Goal: Task Accomplishment & Management: Complete application form

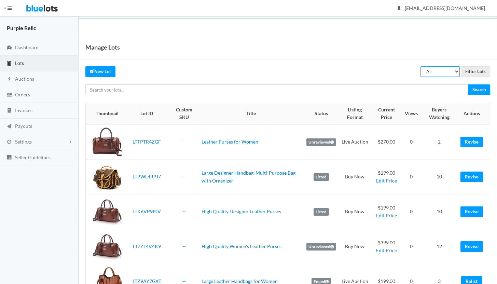
click at [434, 71] on select "All Draft Unreviewed Rejected Scheduled Listed Sold Ended" at bounding box center [439, 71] width 39 height 11
select select "ended"
click at [420, 66] on select "All Draft Unreviewed Rejected Scheduled Listed Sold Ended" at bounding box center [439, 71] width 39 height 11
click at [467, 71] on input "Filter Lots" at bounding box center [474, 71] width 29 height 11
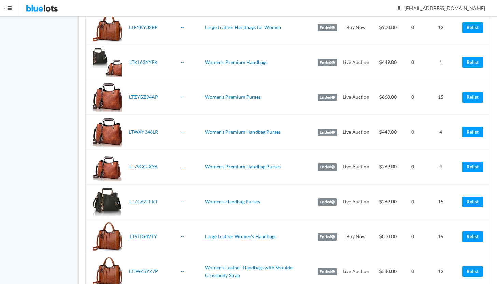
scroll to position [171, 0]
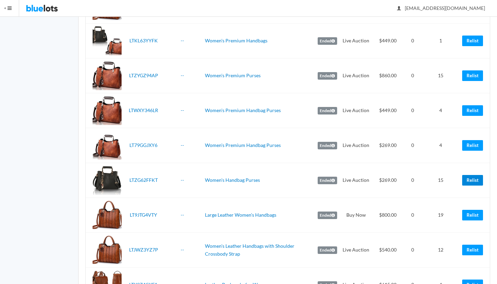
click at [472, 179] on link "Relist" at bounding box center [472, 180] width 21 height 11
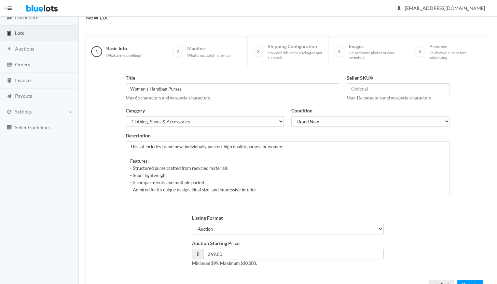
scroll to position [58, 0]
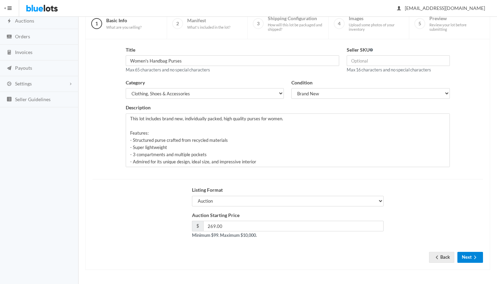
click at [470, 257] on button "Next" at bounding box center [470, 257] width 26 height 11
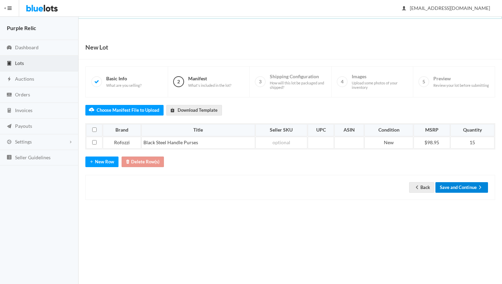
click at [467, 187] on button "Save and Continue" at bounding box center [461, 187] width 53 height 11
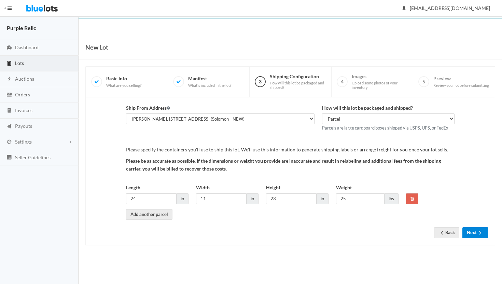
click at [474, 235] on button "Next" at bounding box center [475, 232] width 26 height 11
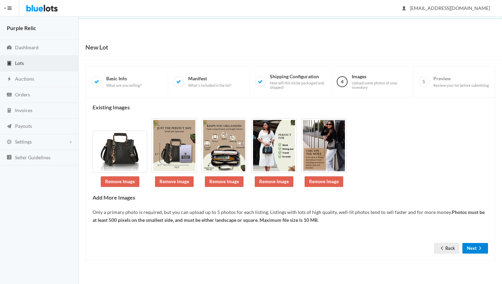
click at [472, 247] on button "Next" at bounding box center [475, 248] width 26 height 11
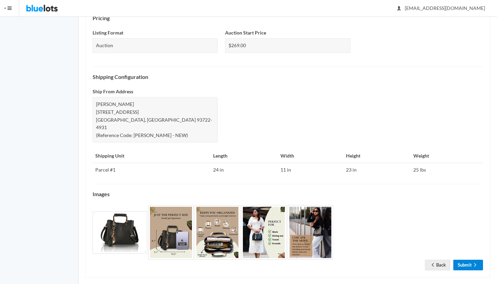
scroll to position [236, 0]
click at [470, 259] on link "Submit" at bounding box center [468, 264] width 30 height 11
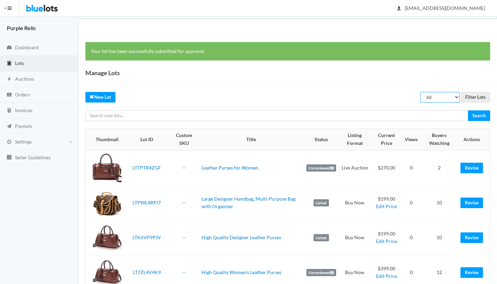
click at [442, 95] on select "All Draft Unreviewed Rejected Scheduled Listed Sold Ended" at bounding box center [439, 97] width 39 height 11
select select "ended"
click at [420, 92] on select "All Draft Unreviewed Rejected Scheduled Listed Sold Ended" at bounding box center [439, 97] width 39 height 11
click at [477, 97] on input "Filter Lots" at bounding box center [474, 97] width 29 height 11
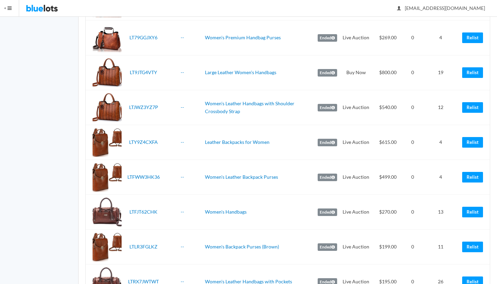
scroll to position [287, 0]
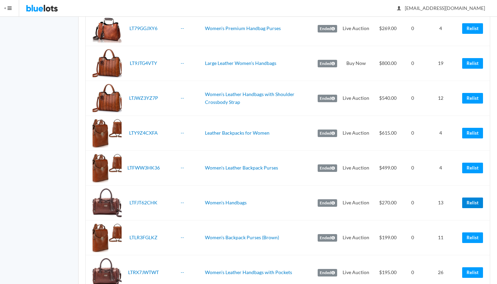
click at [472, 201] on link "Relist" at bounding box center [472, 202] width 21 height 11
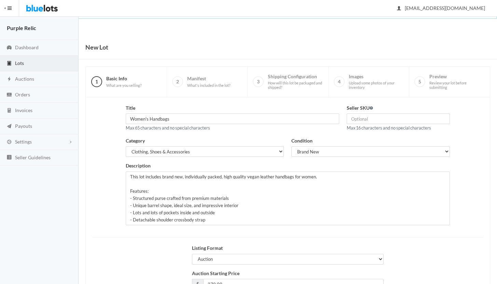
scroll to position [58, 0]
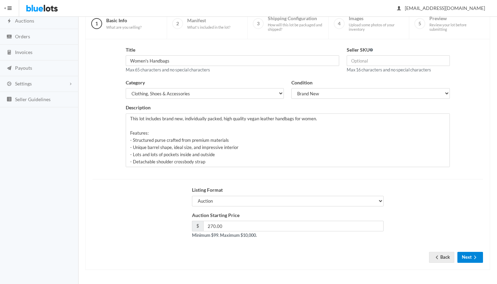
click at [470, 259] on button "Next" at bounding box center [470, 257] width 26 height 11
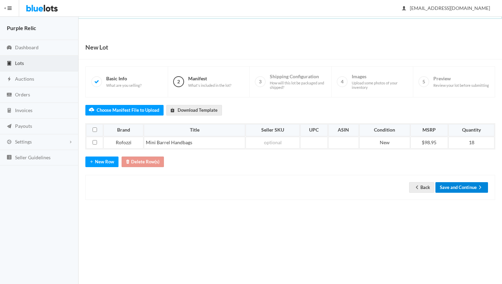
click at [470, 188] on button "Save and Continue" at bounding box center [461, 187] width 53 height 11
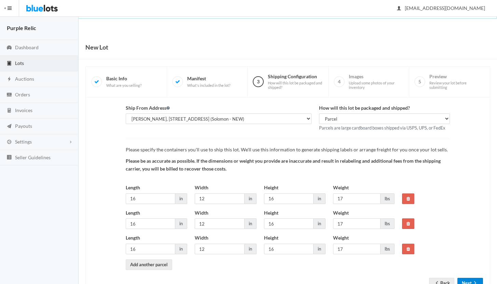
click at [470, 281] on button "Next" at bounding box center [470, 282] width 26 height 11
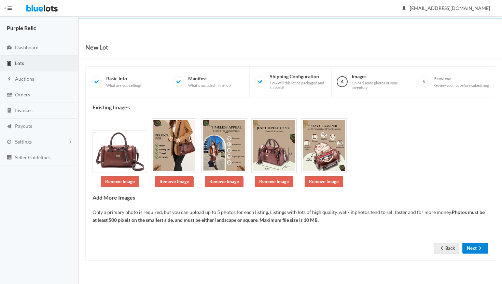
click at [473, 248] on button "Next" at bounding box center [475, 248] width 26 height 11
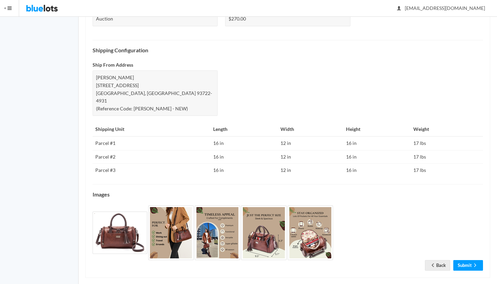
scroll to position [263, 0]
click at [470, 259] on link "Submit" at bounding box center [468, 264] width 30 height 11
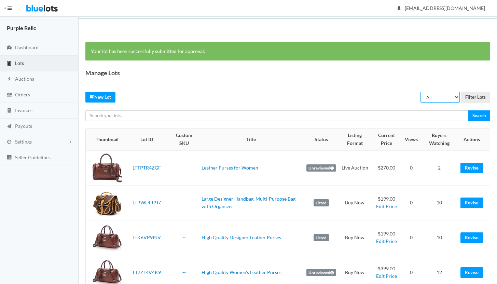
click at [441, 100] on select "All Draft Unreviewed Rejected Scheduled Listed Sold Ended" at bounding box center [439, 97] width 39 height 11
select select "ended"
click at [420, 92] on select "All Draft Unreviewed Rejected Scheduled Listed Sold Ended" at bounding box center [439, 97] width 39 height 11
click at [472, 99] on input "Filter Lots" at bounding box center [474, 97] width 29 height 11
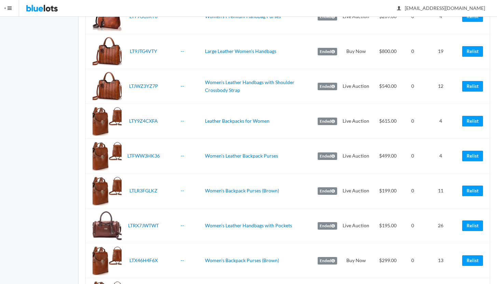
scroll to position [320, 0]
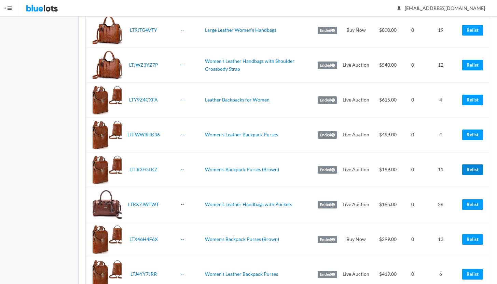
click at [476, 168] on link "Relist" at bounding box center [472, 169] width 21 height 11
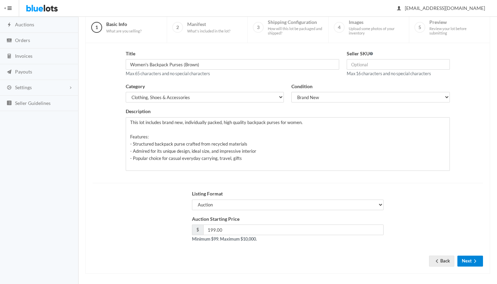
scroll to position [58, 0]
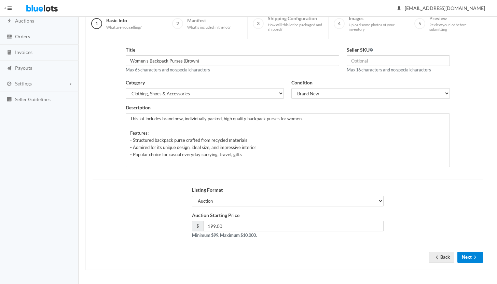
click at [461, 256] on button "Next" at bounding box center [470, 257] width 26 height 11
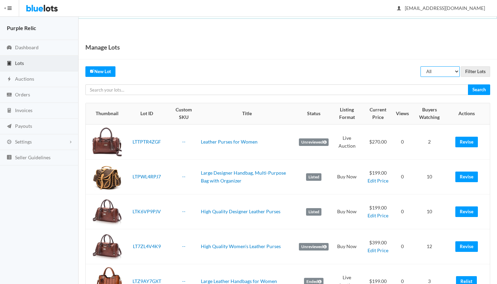
click at [444, 73] on select "All Draft Unreviewed Rejected Scheduled Listed Sold Ended" at bounding box center [439, 71] width 39 height 11
select select "ended"
click at [420, 66] on select "All Draft Unreviewed Rejected Scheduled Listed Sold Ended" at bounding box center [439, 71] width 39 height 11
click at [472, 72] on input "Filter Lots" at bounding box center [474, 71] width 29 height 11
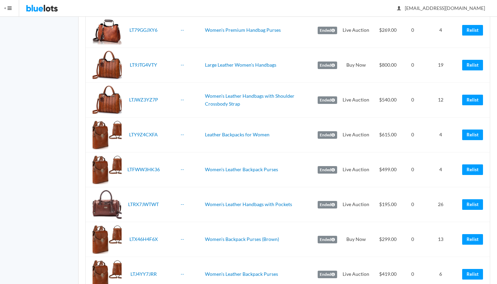
scroll to position [290, 0]
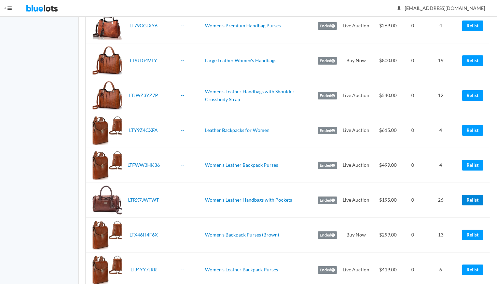
click at [470, 200] on link "Relist" at bounding box center [472, 200] width 21 height 11
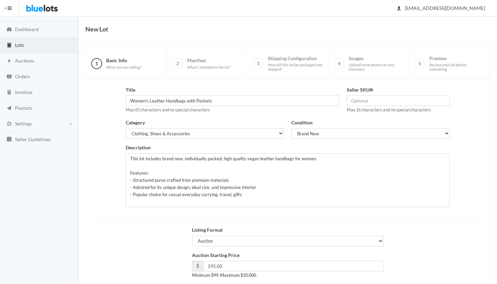
scroll to position [58, 0]
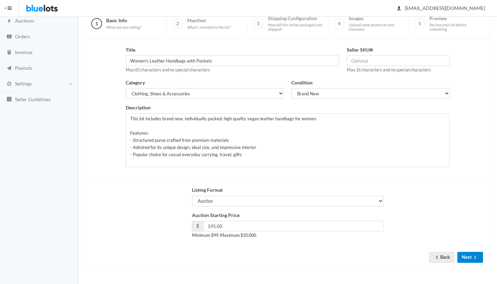
click at [463, 254] on button "Next" at bounding box center [470, 257] width 26 height 11
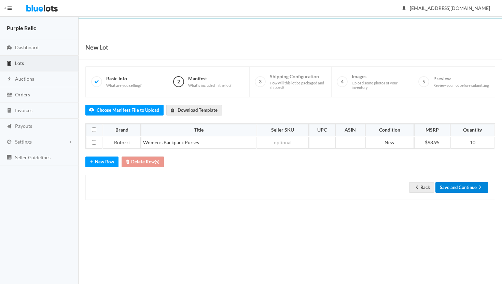
click at [464, 187] on button "Save and Continue" at bounding box center [461, 187] width 53 height 11
click at [466, 187] on button "Save and Continue" at bounding box center [461, 187] width 53 height 11
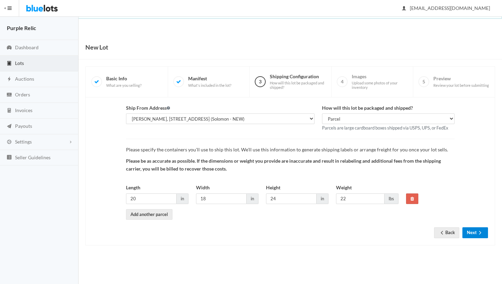
click at [470, 233] on button "Next" at bounding box center [475, 232] width 26 height 11
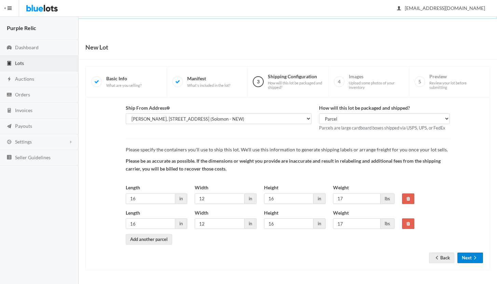
click at [470, 257] on button "Next" at bounding box center [470, 257] width 26 height 11
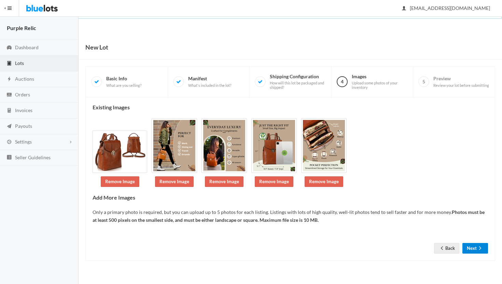
click at [471, 250] on button "Next" at bounding box center [475, 248] width 26 height 11
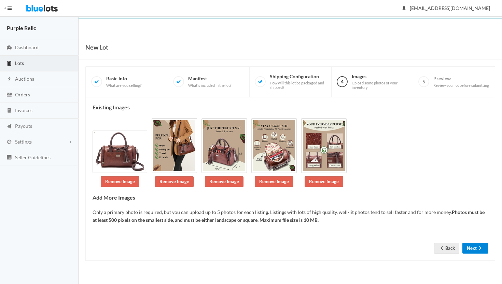
click at [471, 249] on button "Next" at bounding box center [475, 248] width 26 height 11
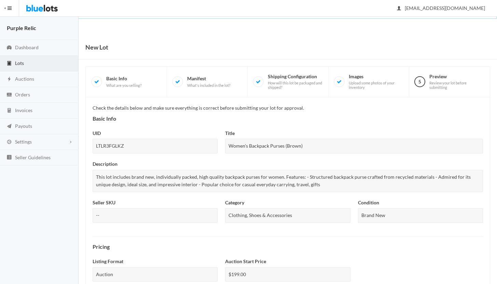
scroll to position [228, 0]
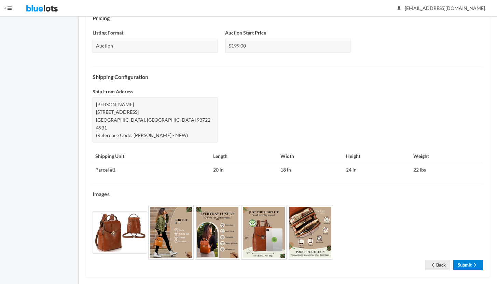
click at [470, 259] on link "Submit" at bounding box center [468, 264] width 30 height 11
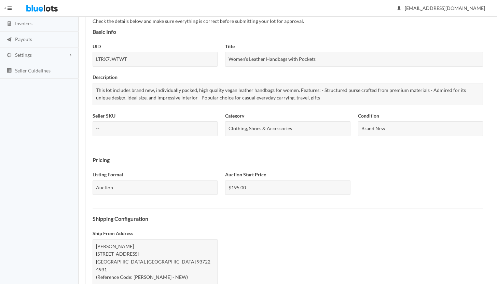
scroll to position [242, 0]
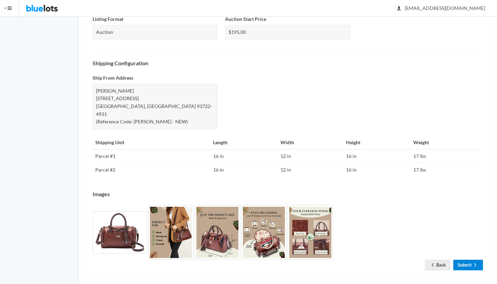
click at [470, 259] on link "Submit" at bounding box center [468, 264] width 30 height 11
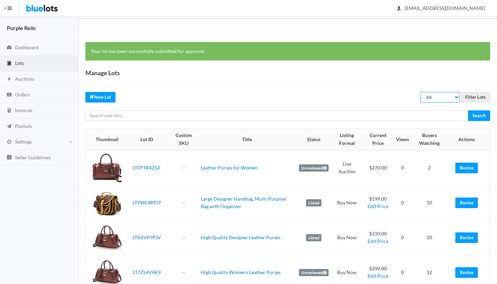
click at [441, 96] on select "All Draft Unreviewed Rejected Scheduled Listed Sold Ended" at bounding box center [439, 97] width 39 height 11
select select "ended"
click at [420, 92] on select "All Draft Unreviewed Rejected Scheduled Listed Sold Ended" at bounding box center [439, 97] width 39 height 11
click at [471, 98] on input "Filter Lots" at bounding box center [474, 97] width 29 height 11
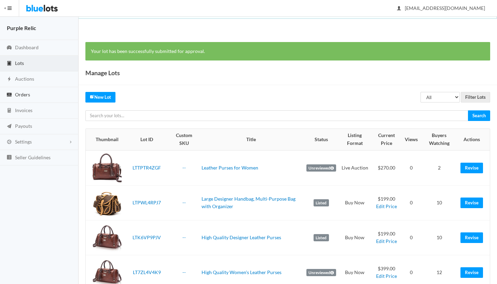
click at [28, 94] on span "Orders" at bounding box center [22, 94] width 15 height 6
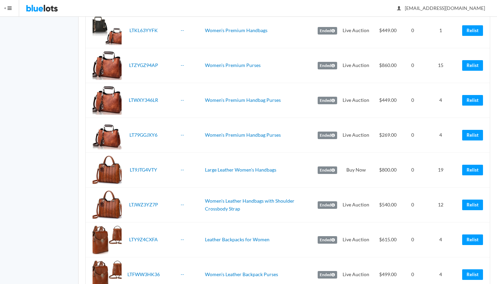
scroll to position [83, 0]
